Goal: Task Accomplishment & Management: Manage account settings

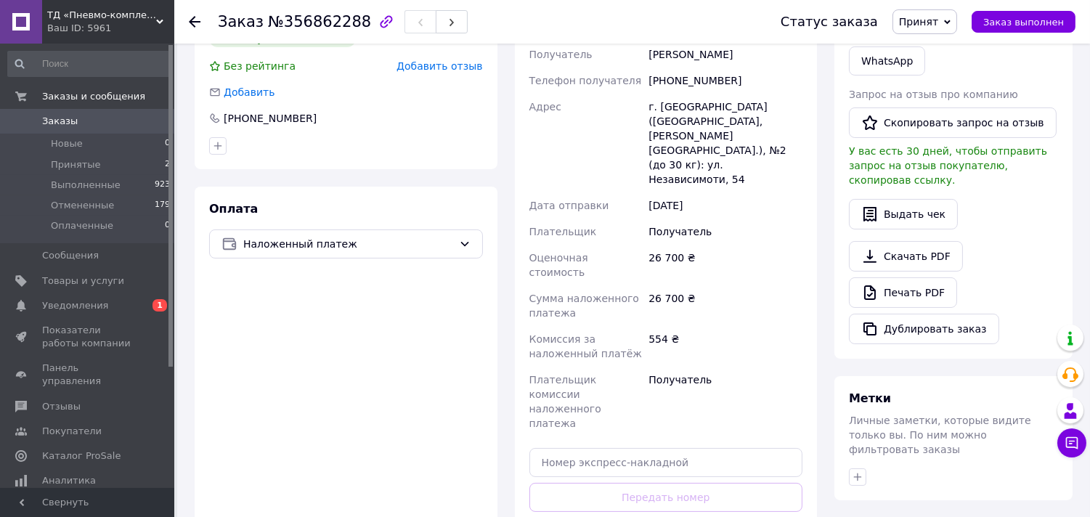
scroll to position [323, 0]
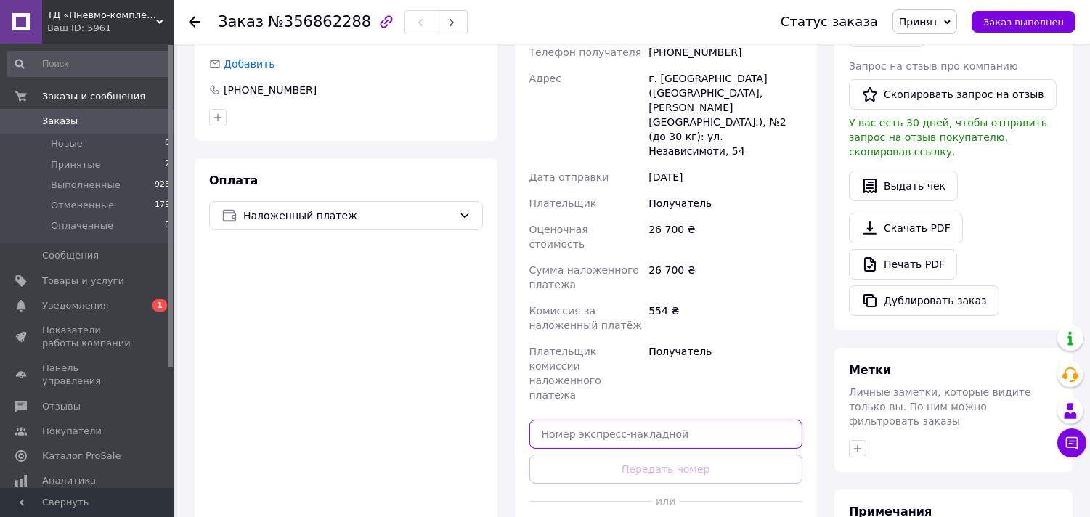
click at [594, 420] on input "text" at bounding box center [667, 434] width 274 height 29
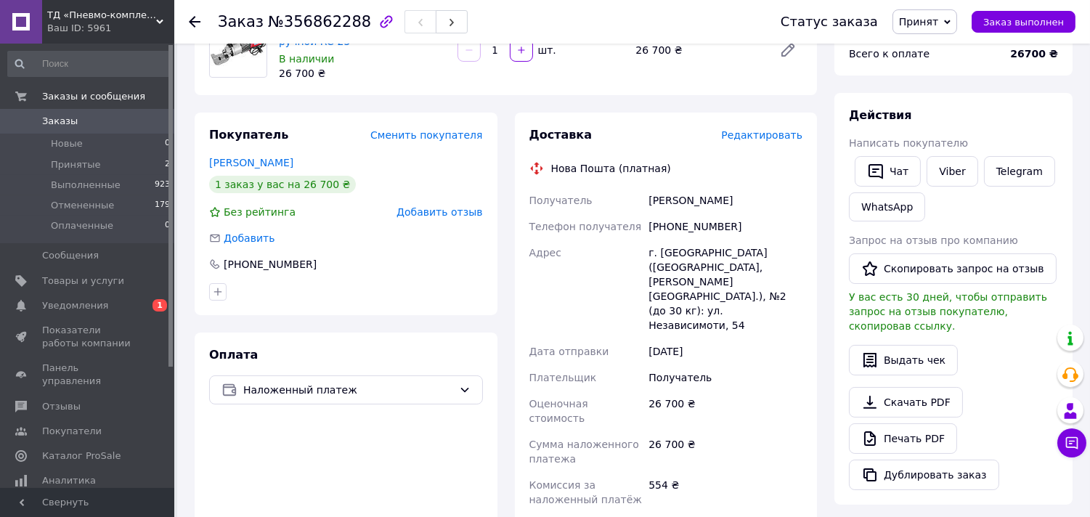
scroll to position [242, 0]
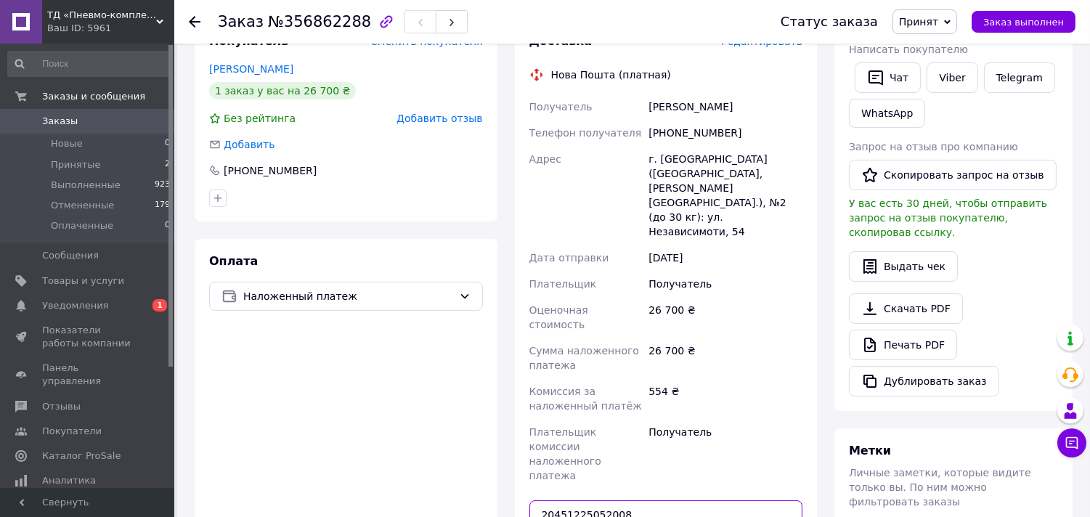
type input "20451225052008"
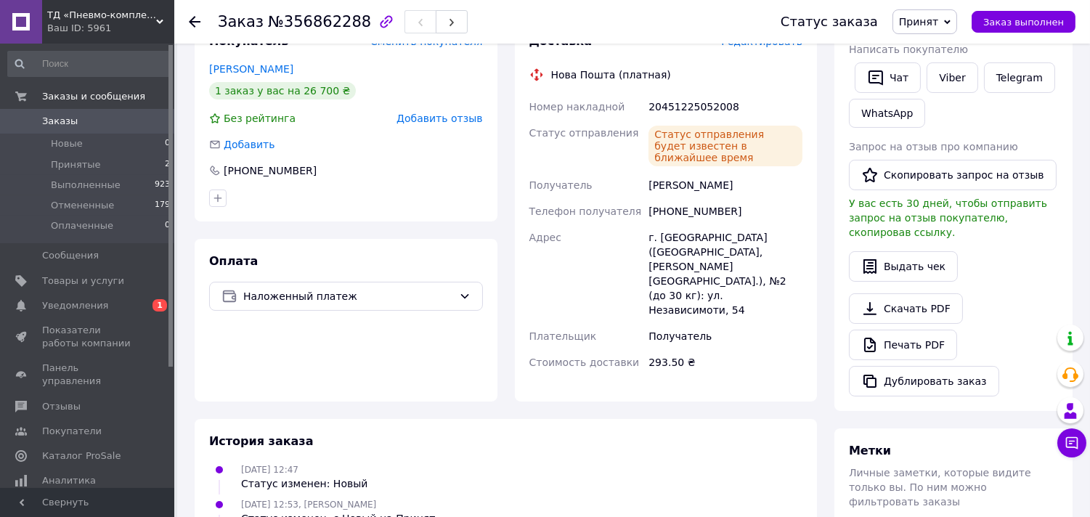
click at [951, 19] on icon at bounding box center [947, 22] width 7 height 7
click at [937, 51] on li "Выполнен" at bounding box center [931, 51] width 77 height 22
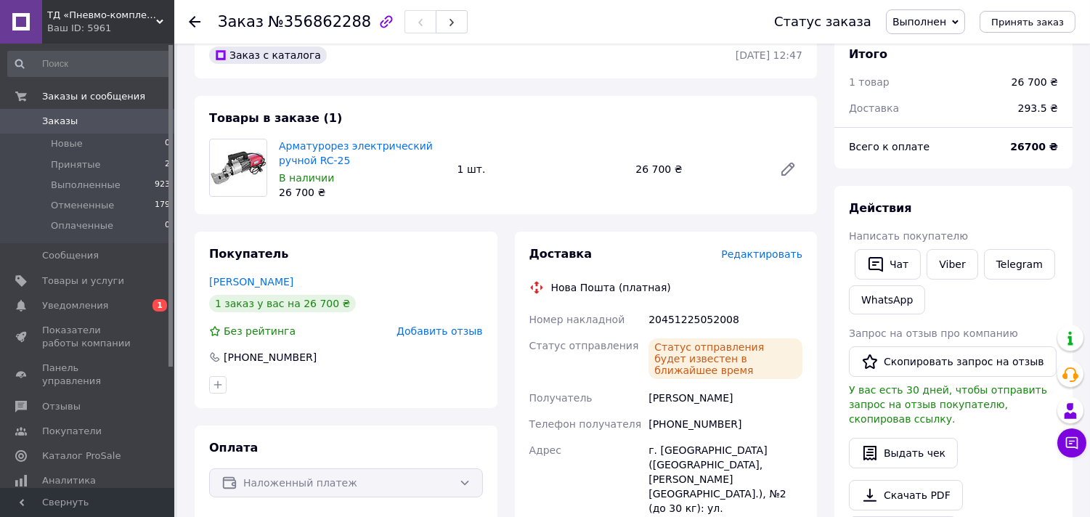
scroll to position [0, 0]
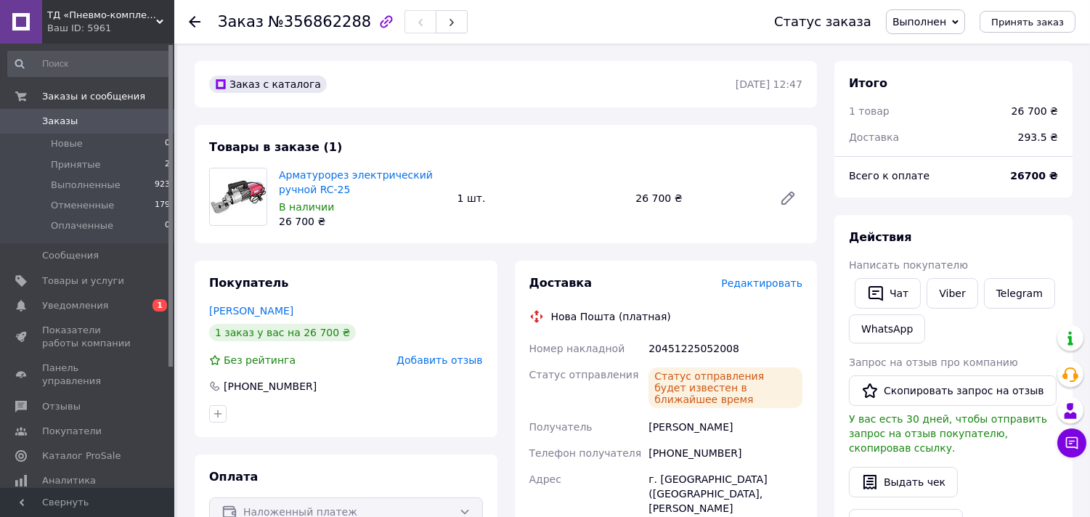
click at [194, 18] on icon at bounding box center [195, 22] width 12 height 12
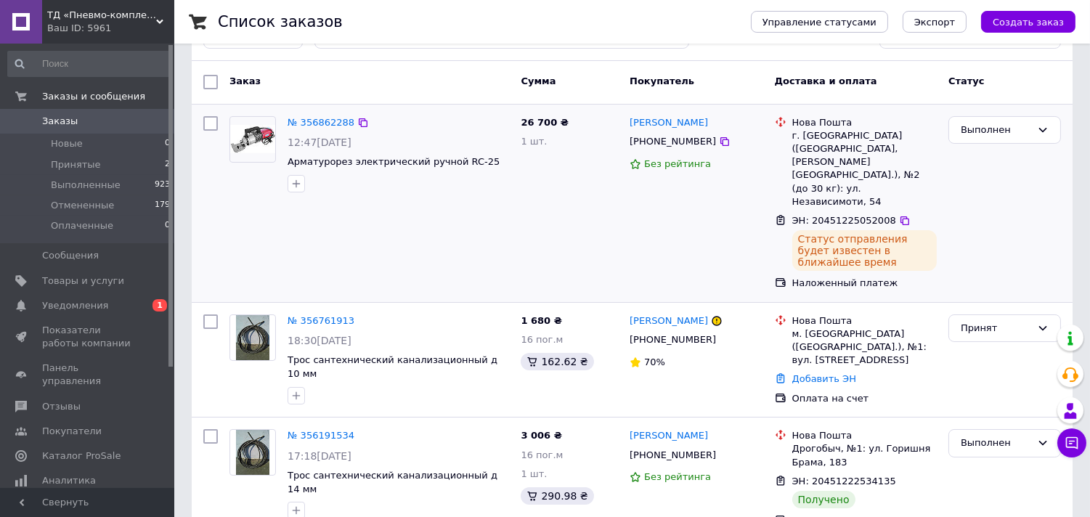
scroll to position [81, 0]
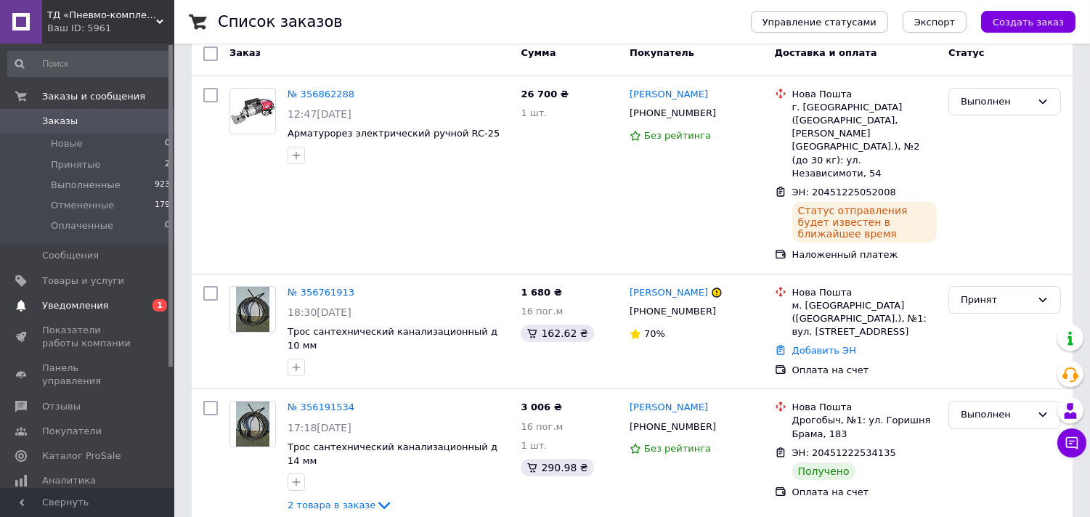
click at [53, 299] on span "Уведомления" at bounding box center [75, 305] width 66 height 13
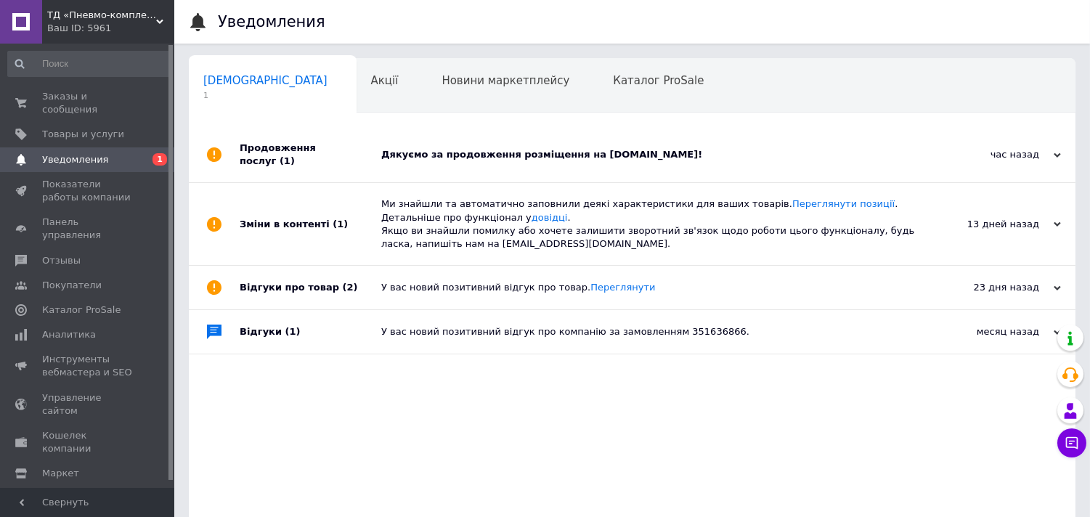
click at [516, 140] on div "Дякуємо за продовження розміщення на [DOMAIN_NAME]!" at bounding box center [648, 154] width 535 height 55
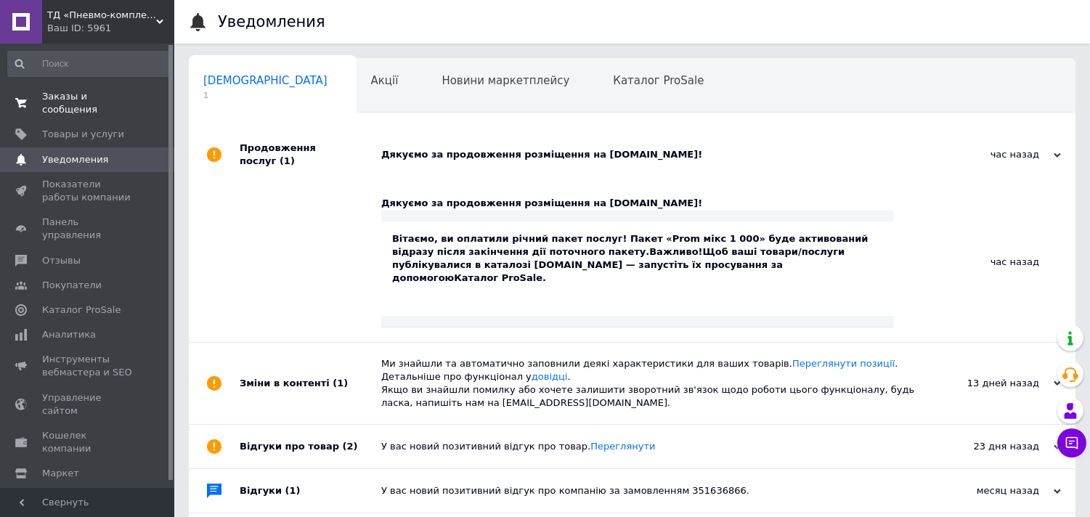
click at [66, 94] on span "Заказы и сообщения" at bounding box center [88, 103] width 92 height 26
